Goal: Task Accomplishment & Management: Manage account settings

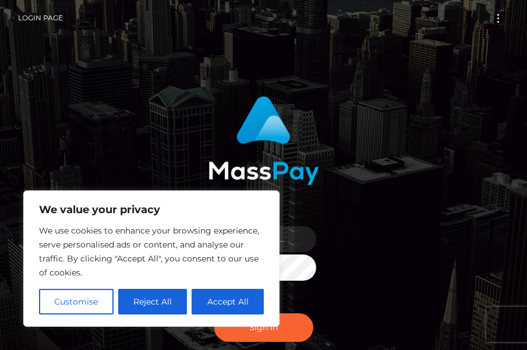
drag, startPoint x: 245, startPoint y: 307, endPoint x: 281, endPoint y: 301, distance: 36.7
click at [246, 307] on button "Accept All" at bounding box center [228, 302] width 72 height 26
checkbox input "true"
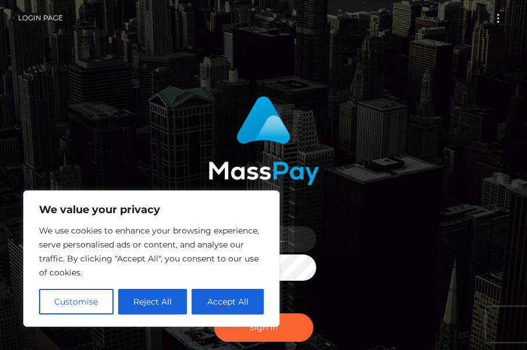
checkbox input "true"
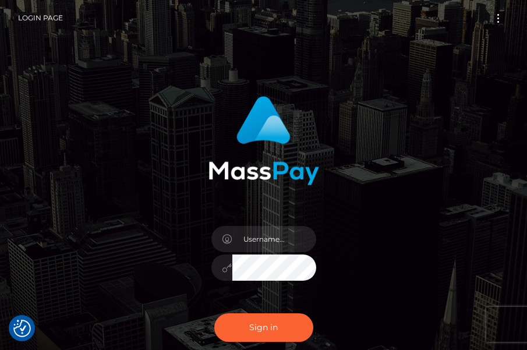
scroll to position [58, 0]
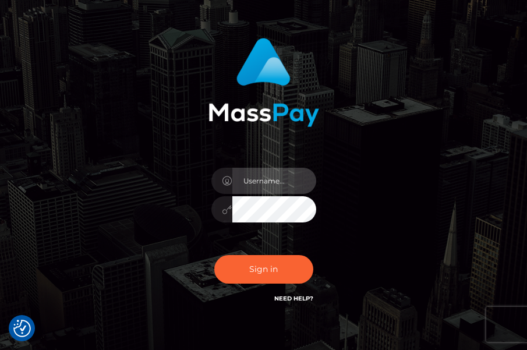
click at [283, 184] on input "text" at bounding box center [274, 181] width 84 height 26
type input "nanaosakiswife"
click at [214, 255] on button "Sign in" at bounding box center [263, 269] width 99 height 29
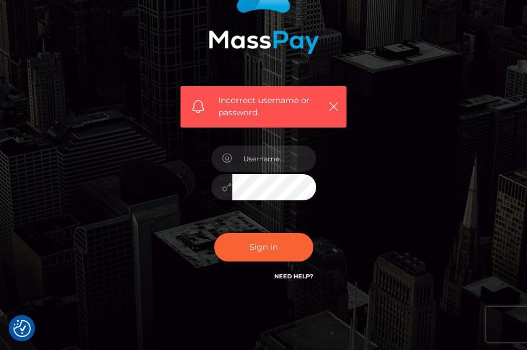
scroll to position [172, 0]
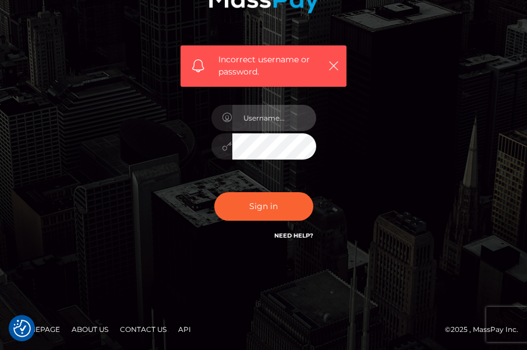
click at [271, 126] on input "text" at bounding box center [274, 118] width 84 height 26
type input "nanaosakiswife"
click at [214, 192] on button "Sign in" at bounding box center [263, 206] width 99 height 29
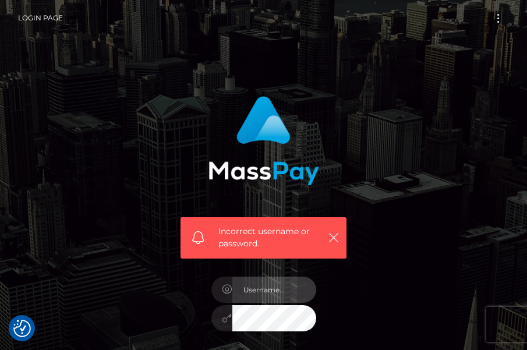
click at [268, 294] on input "text" at bounding box center [274, 290] width 84 height 26
type input "nanaosakiswife"
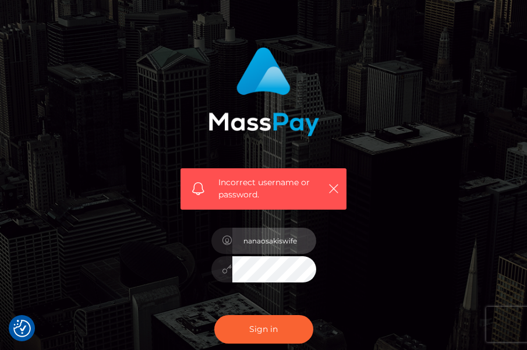
scroll to position [117, 0]
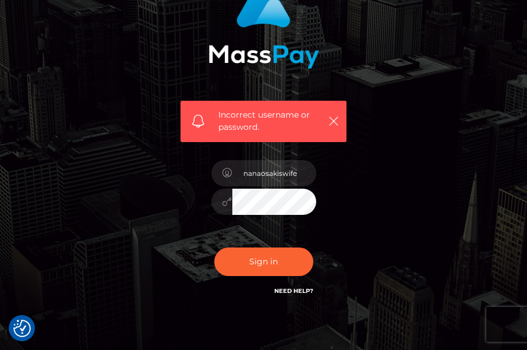
click at [214, 248] on button "Sign in" at bounding box center [263, 262] width 99 height 29
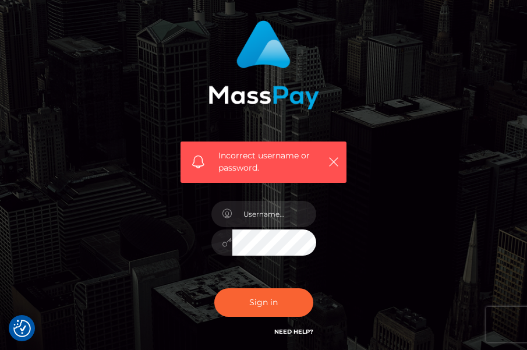
scroll to position [172, 0]
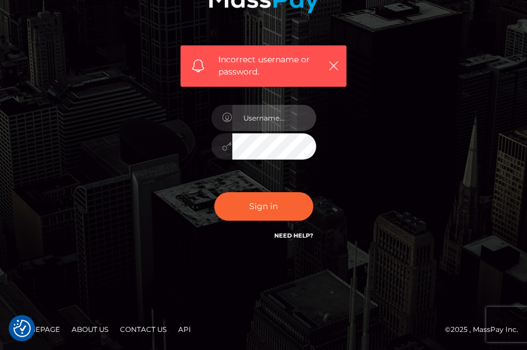
click at [266, 119] on input "text" at bounding box center [274, 118] width 84 height 26
type input "nanaosakiswife"
click at [305, 238] on link "Need Help?" at bounding box center [293, 236] width 39 height 8
click at [334, 63] on icon "button" at bounding box center [334, 66] width 12 height 12
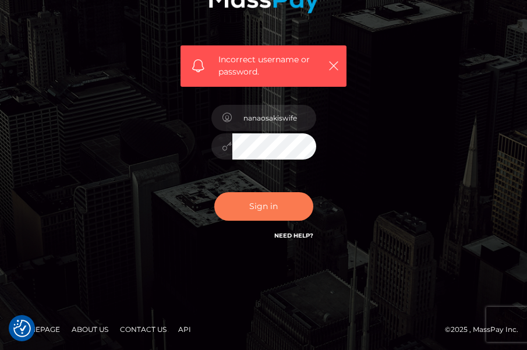
click at [263, 216] on button "Sign in" at bounding box center [263, 206] width 99 height 29
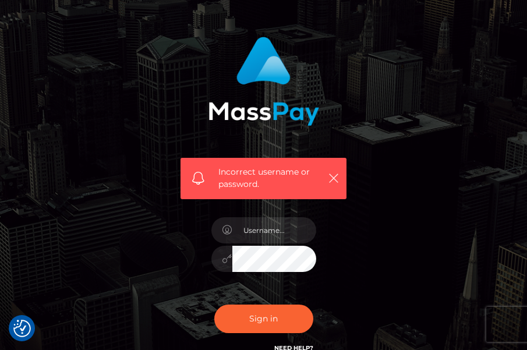
scroll to position [117, 0]
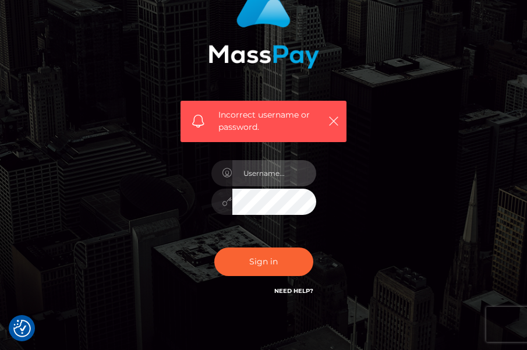
click at [265, 181] on input "text" at bounding box center [274, 173] width 84 height 26
type input "nanaosakiswife"
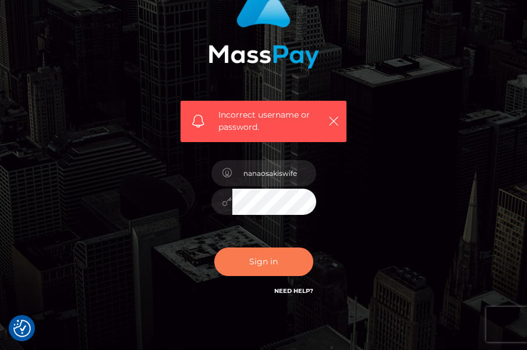
click at [278, 265] on button "Sign in" at bounding box center [263, 262] width 99 height 29
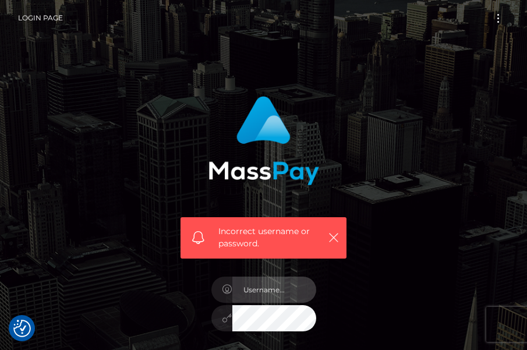
click at [273, 297] on input "text" at bounding box center [274, 290] width 84 height 26
type input "nanaosakiswife"
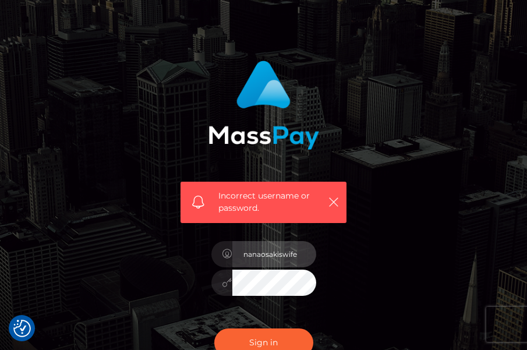
scroll to position [117, 0]
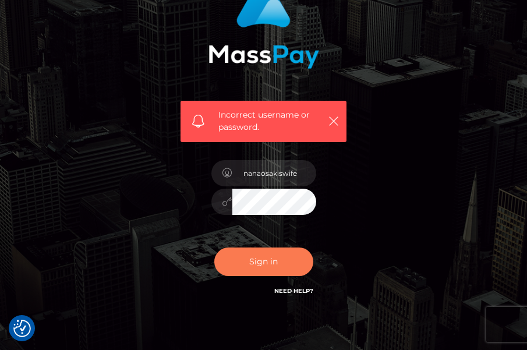
click at [308, 262] on button "Sign in" at bounding box center [263, 262] width 99 height 29
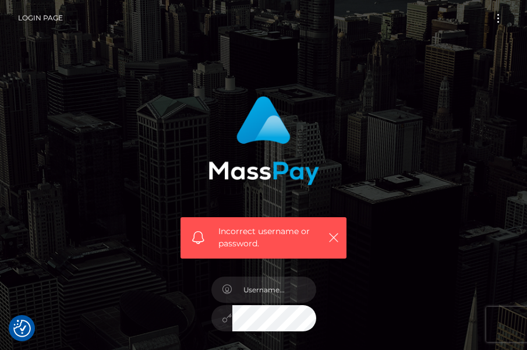
click at [27, 16] on link "Login Page" at bounding box center [40, 18] width 45 height 24
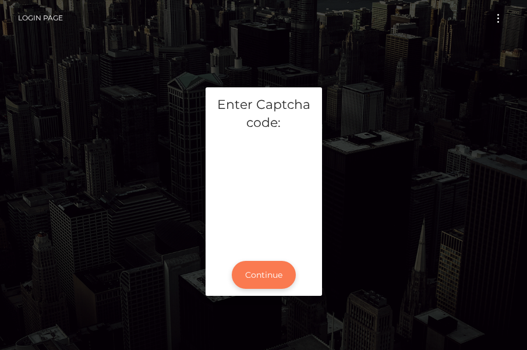
click at [276, 271] on button "Continue" at bounding box center [264, 275] width 64 height 29
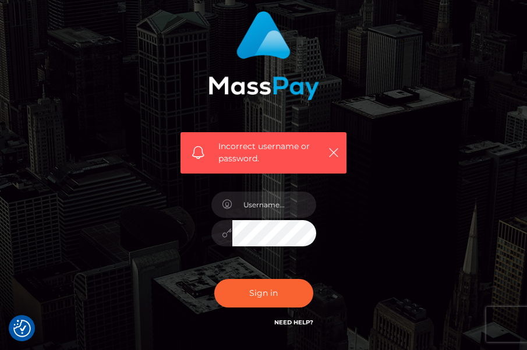
scroll to position [117, 0]
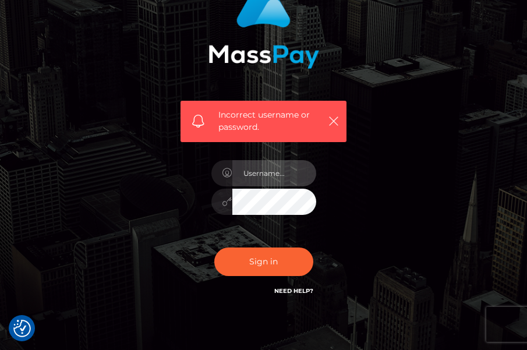
click at [283, 179] on input "text" at bounding box center [274, 173] width 84 height 26
type input "nanaosakiswife"
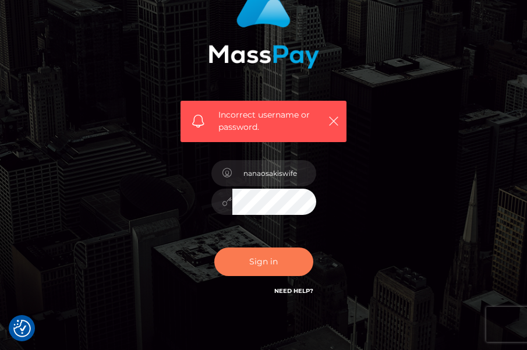
click at [248, 266] on button "Sign in" at bounding box center [263, 262] width 99 height 29
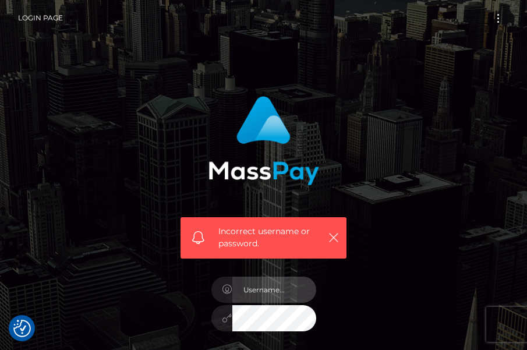
click at [284, 284] on input "text" at bounding box center [274, 290] width 84 height 26
type input "nanaosakiswife"
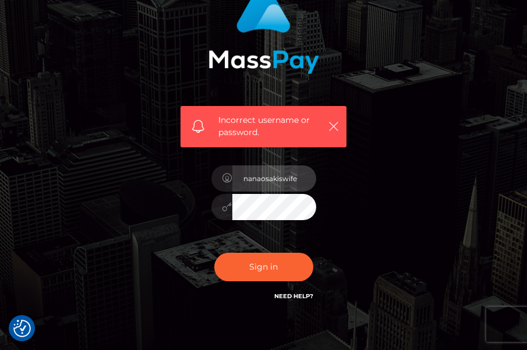
scroll to position [117, 0]
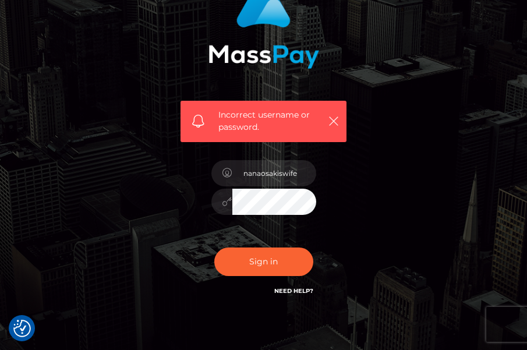
click at [214, 248] on button "Sign in" at bounding box center [263, 262] width 99 height 29
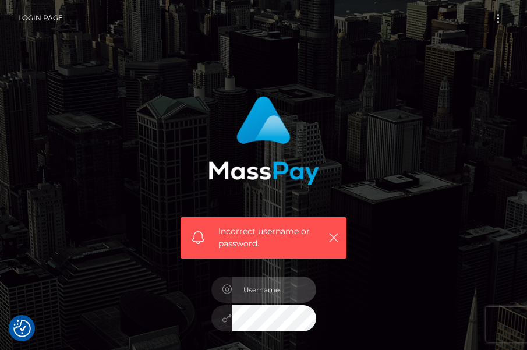
click at [273, 295] on input "text" at bounding box center [274, 290] width 84 height 26
type input "J"
type input "jojostream77@gmail.com"
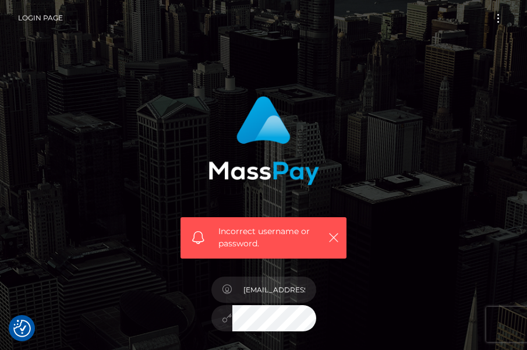
drag, startPoint x: 0, startPoint y: 0, endPoint x: 280, endPoint y: 288, distance: 401.7
click at [280, 288] on input "text" at bounding box center [274, 290] width 84 height 26
type input "jojostream77@gmail.com"
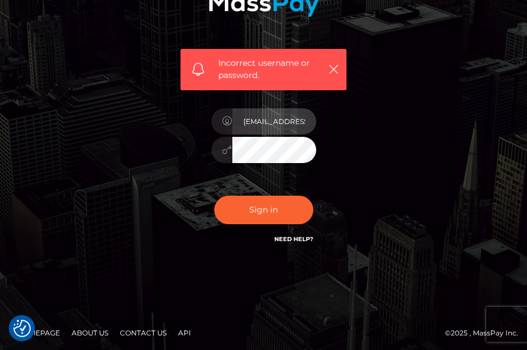
scroll to position [172, 0]
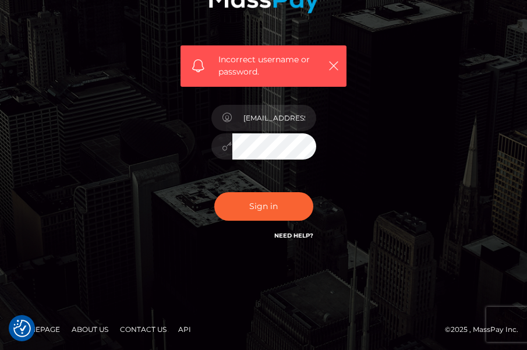
click at [214, 192] on button "Sign in" at bounding box center [263, 206] width 99 height 29
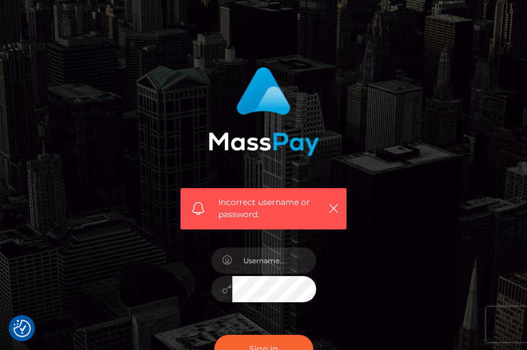
scroll to position [58, 0]
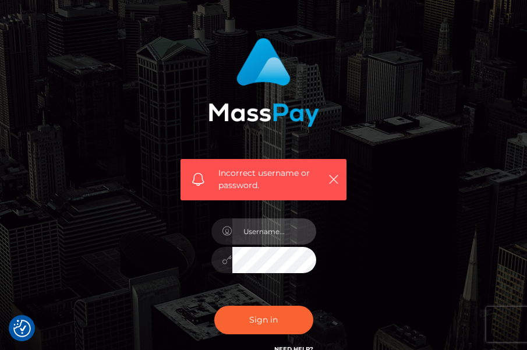
click at [257, 237] on input "text" at bounding box center [274, 231] width 84 height 26
type input "[EMAIL_ADDRESS][DOMAIN_NAME]"
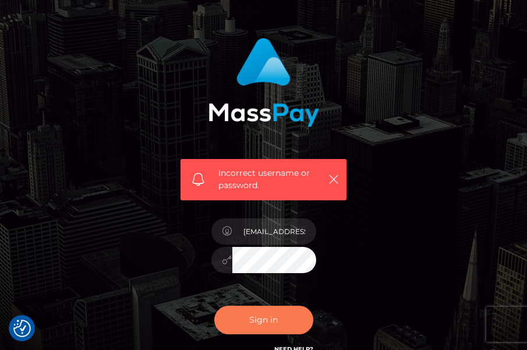
click at [259, 320] on button "Sign in" at bounding box center [263, 320] width 99 height 29
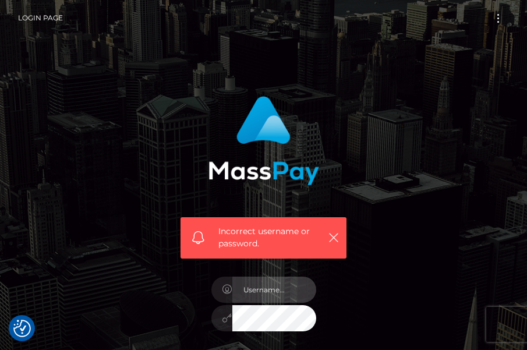
click at [274, 295] on input "text" at bounding box center [274, 290] width 84 height 26
